Goal: Task Accomplishment & Management: Use online tool/utility

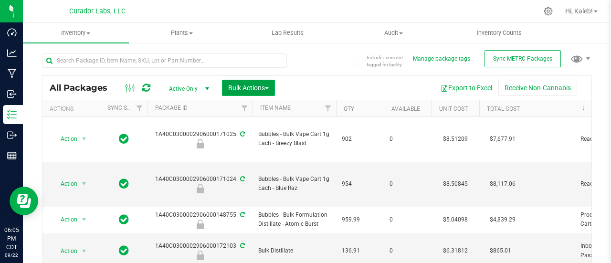
click at [260, 91] on span "Bulk Actions" at bounding box center [248, 88] width 41 height 8
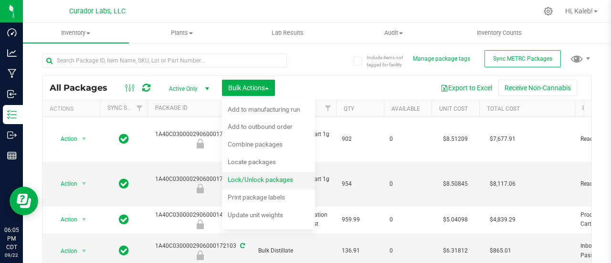
click at [258, 182] on span "Lock/Unlock packages" at bounding box center [260, 180] width 65 height 8
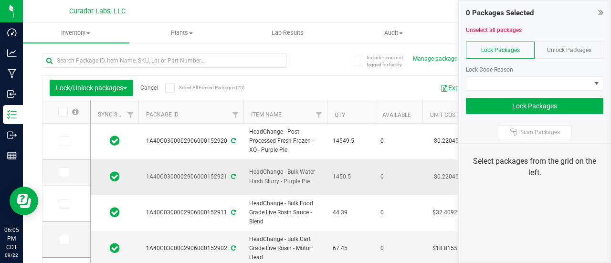
type input "[DATE]"
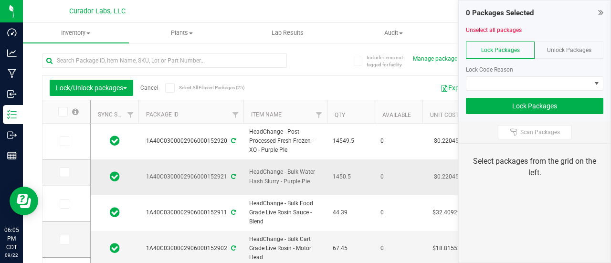
type input "[DATE]"
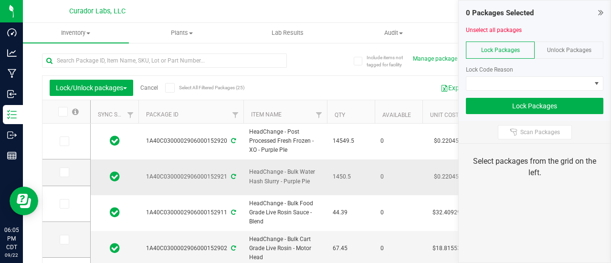
type input "[DATE]"
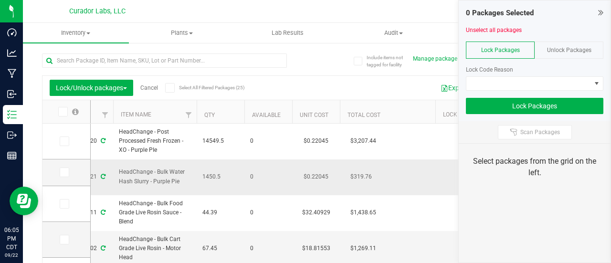
scroll to position [0, 132]
click at [443, 92] on button "Export to Excel" at bounding box center [466, 88] width 64 height 16
click at [152, 90] on link "Cancel" at bounding box center [149, 87] width 18 height 7
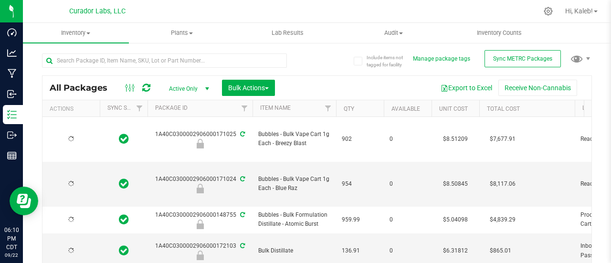
type input "[DATE]"
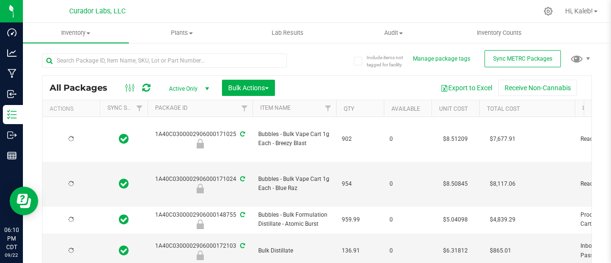
type input "[DATE]"
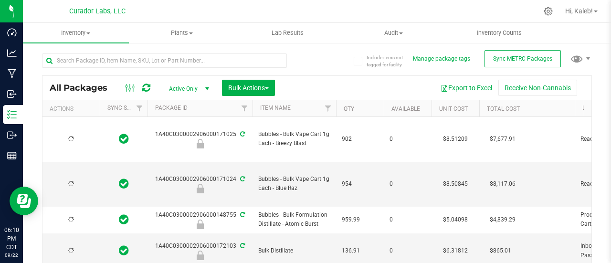
type input "[DATE]"
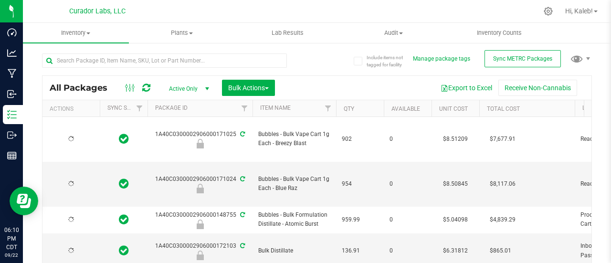
type input "[DATE]"
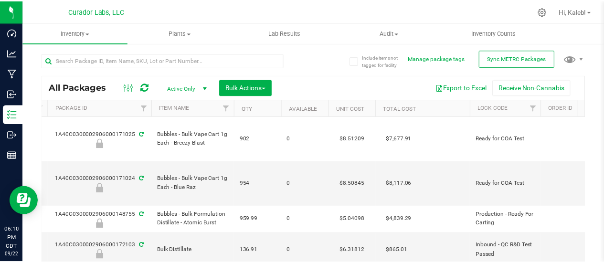
scroll to position [0, 112]
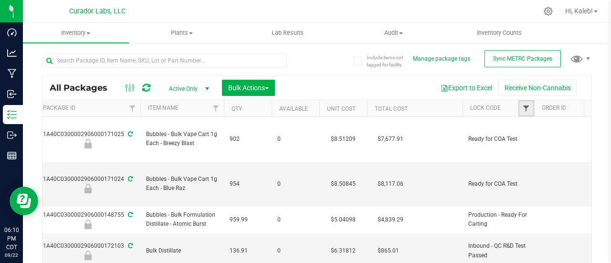
click at [526, 105] on span "Filter" at bounding box center [526, 109] width 8 height 8
click at [527, 110] on span "Filter" at bounding box center [526, 109] width 8 height 8
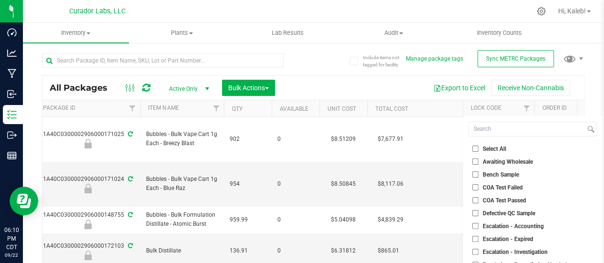
click at [477, 172] on input "Bench Sample" at bounding box center [475, 174] width 6 height 6
checkbox input "true"
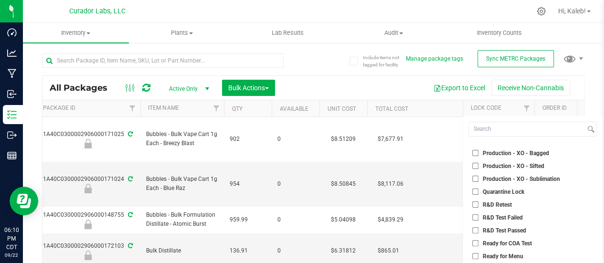
click at [474, 191] on input "Quarantine Lock" at bounding box center [475, 192] width 6 height 6
checkbox input "true"
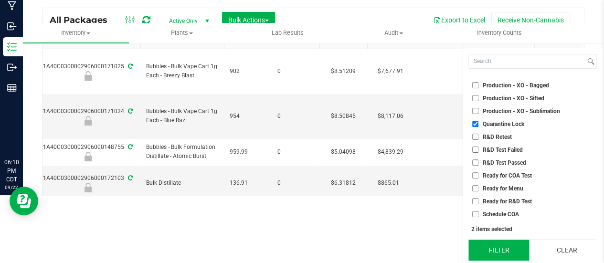
click at [498, 244] on button "Filter" at bounding box center [498, 250] width 61 height 21
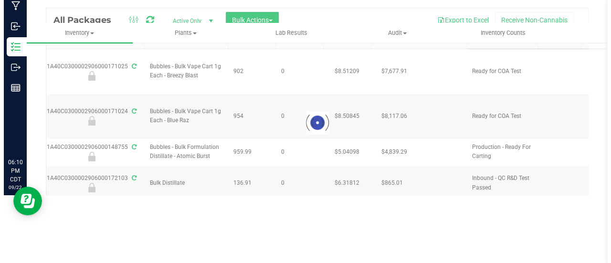
scroll to position [0, 0]
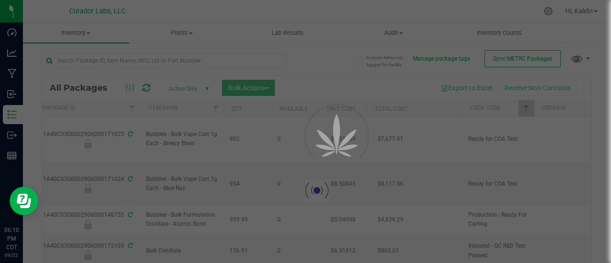
type input "[DATE]"
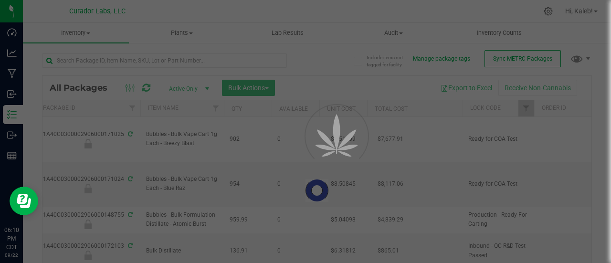
type input "[DATE]"
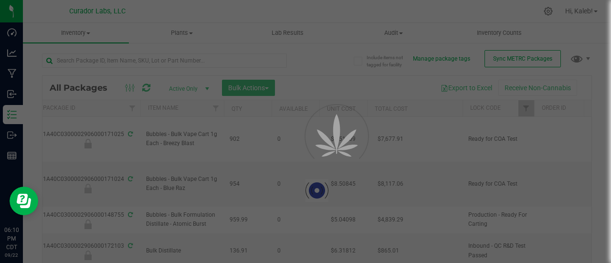
type input "[DATE]"
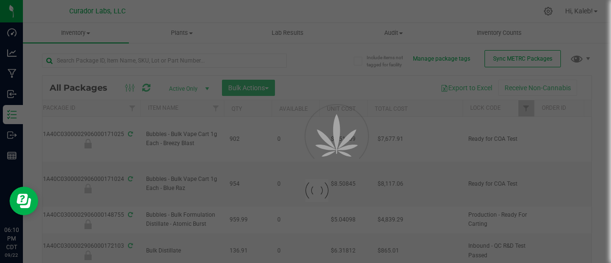
type input "[DATE]"
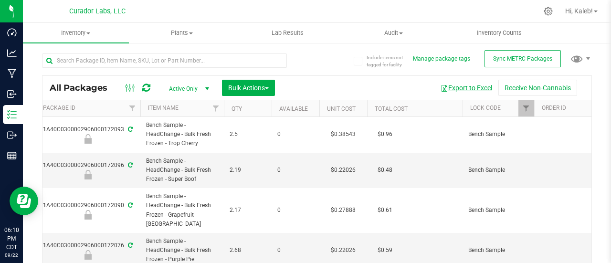
click at [448, 89] on button "Export to Excel" at bounding box center [466, 88] width 64 height 16
click at [522, 108] on span "Filter" at bounding box center [526, 109] width 8 height 8
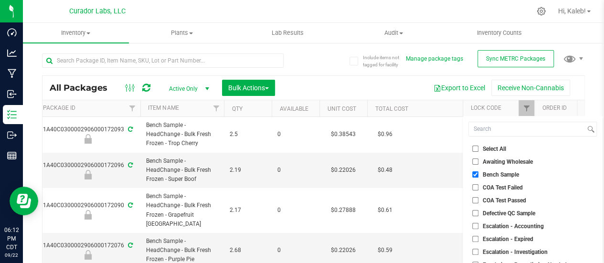
click at [477, 151] on input "Select All" at bounding box center [475, 149] width 6 height 6
checkbox input "true"
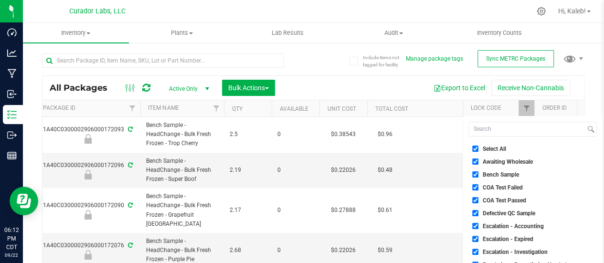
checkbox input "true"
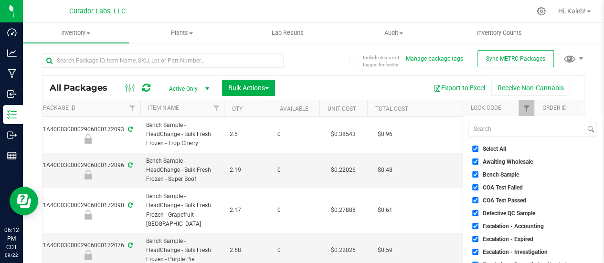
checkbox input "true"
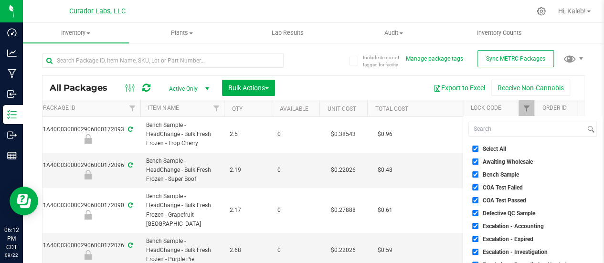
checkbox input "true"
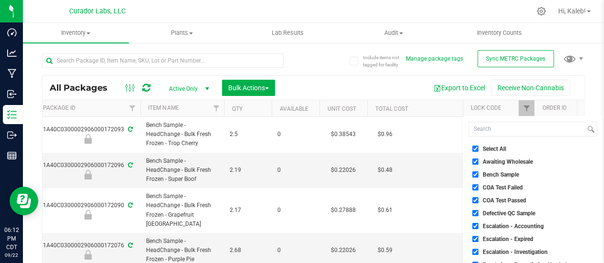
checkbox input "true"
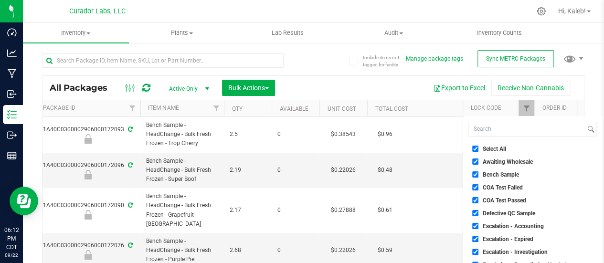
checkbox input "true"
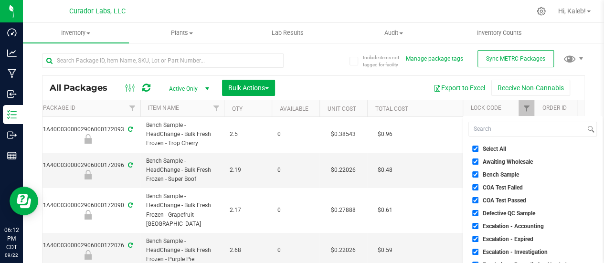
checkbox input "true"
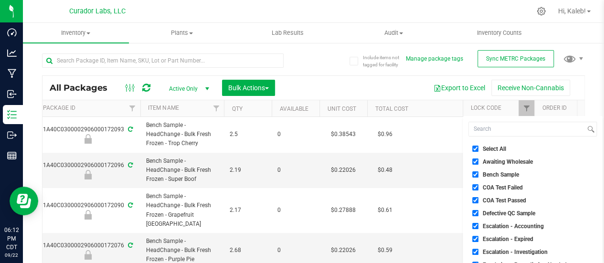
checkbox input "true"
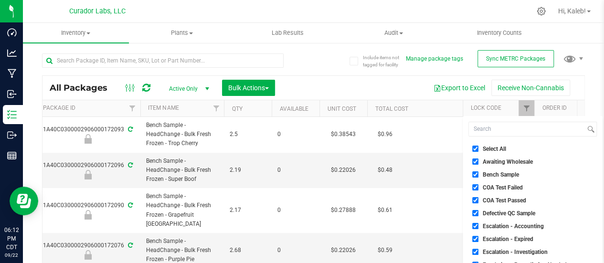
checkbox input "true"
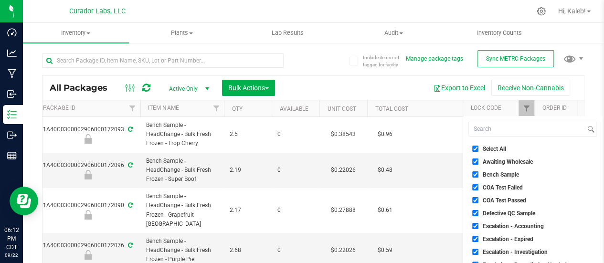
checkbox input "true"
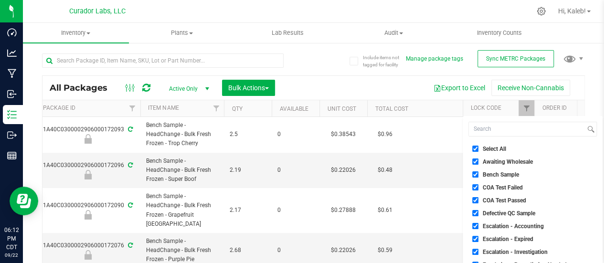
checkbox input "true"
click at [476, 174] on input "Bench Sample" at bounding box center [475, 174] width 6 height 6
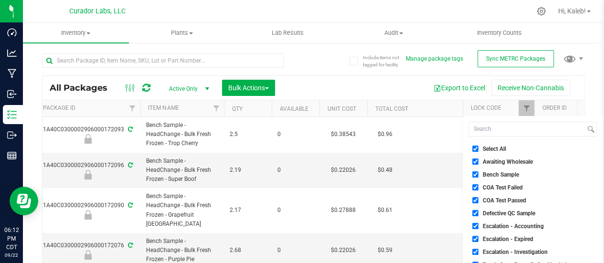
checkbox input "false"
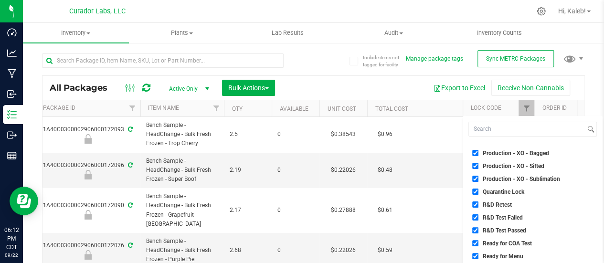
scroll to position [19, 0]
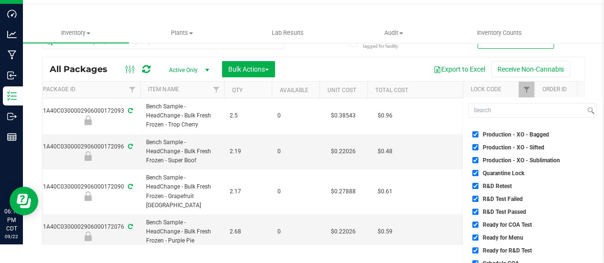
click at [474, 173] on input "Quarantine Lock" at bounding box center [475, 173] width 6 height 6
checkbox input "false"
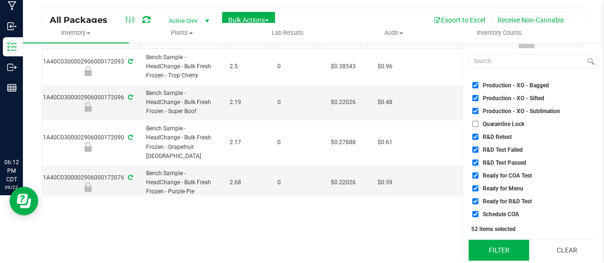
click at [503, 252] on button "Filter" at bounding box center [498, 250] width 61 height 21
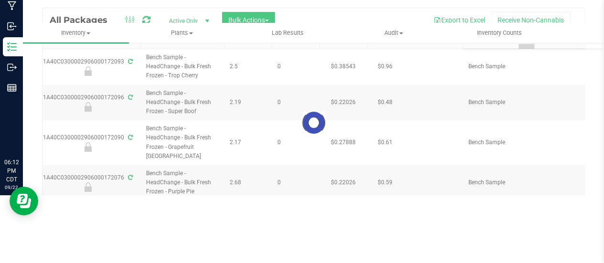
scroll to position [0, 0]
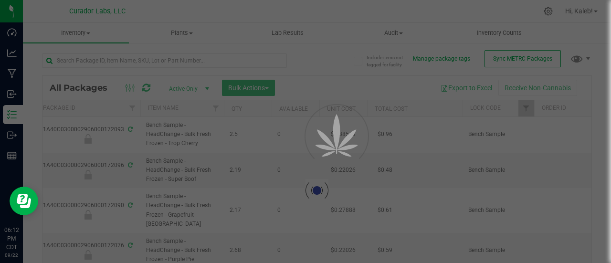
type input "[DATE]"
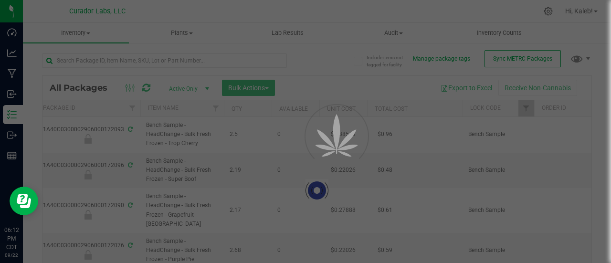
type input "[DATE]"
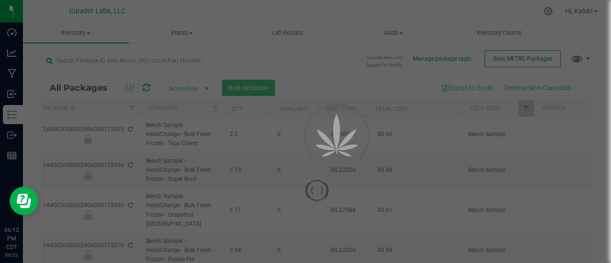
type input "[DATE]"
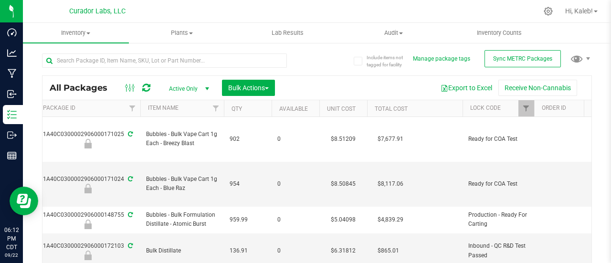
type input "[DATE]"
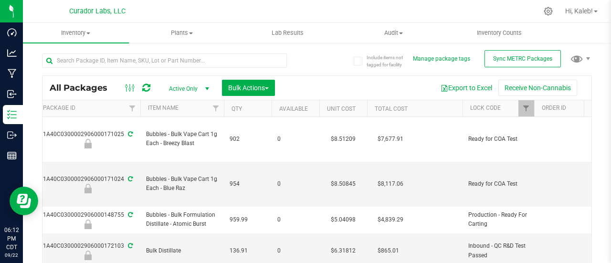
type input "[DATE]"
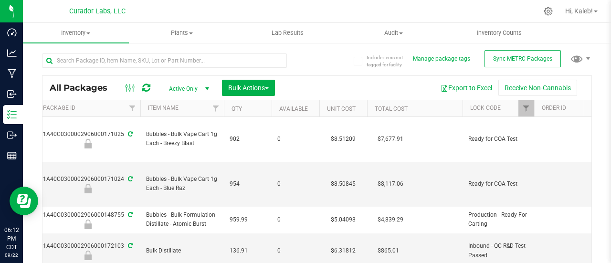
type input "[DATE]"
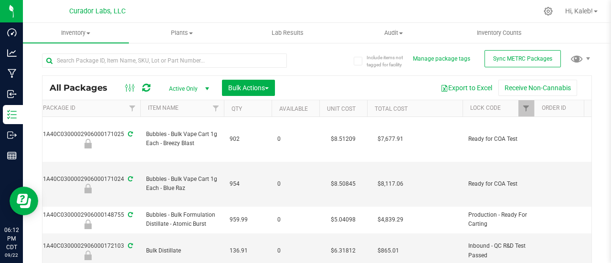
type input "[DATE]"
click at [461, 88] on button "Export to Excel" at bounding box center [466, 88] width 64 height 16
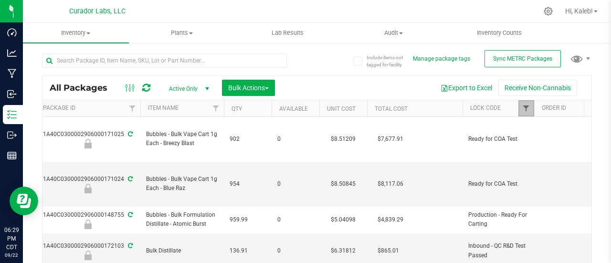
click at [528, 107] on span "Filter" at bounding box center [526, 109] width 8 height 8
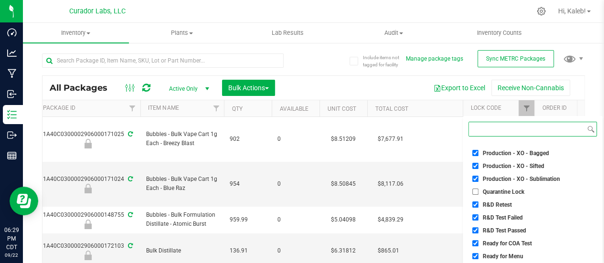
scroll to position [68, 0]
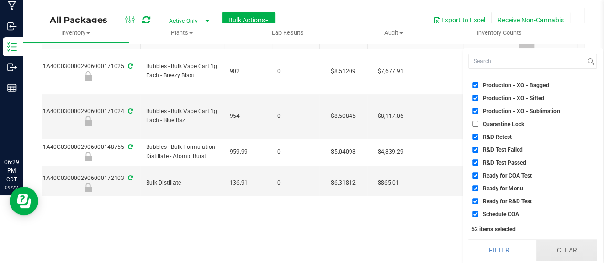
click at [576, 245] on button "Clear" at bounding box center [566, 250] width 61 height 21
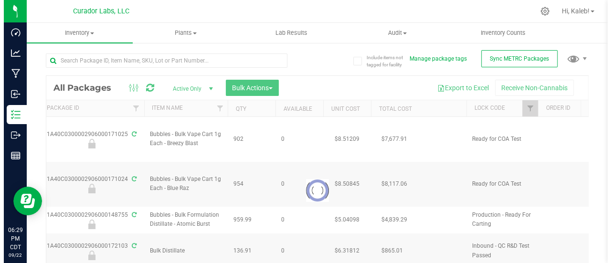
scroll to position [0, 0]
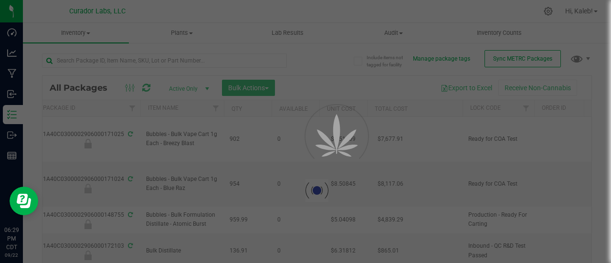
type input "[DATE]"
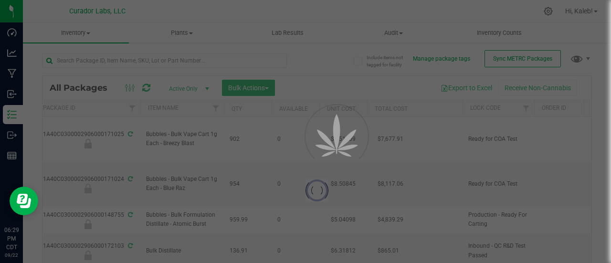
type input "[DATE]"
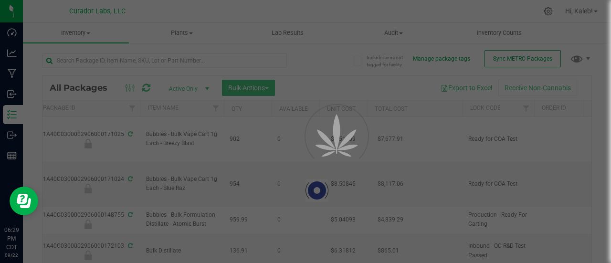
type input "[DATE]"
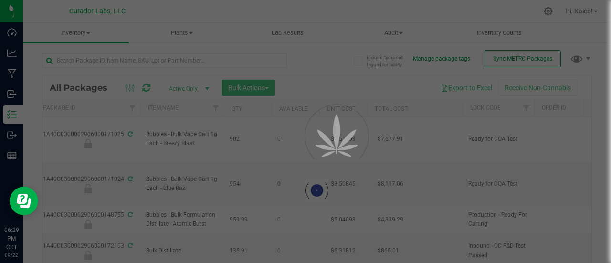
type input "[DATE]"
